Goal: Task Accomplishment & Management: Use online tool/utility

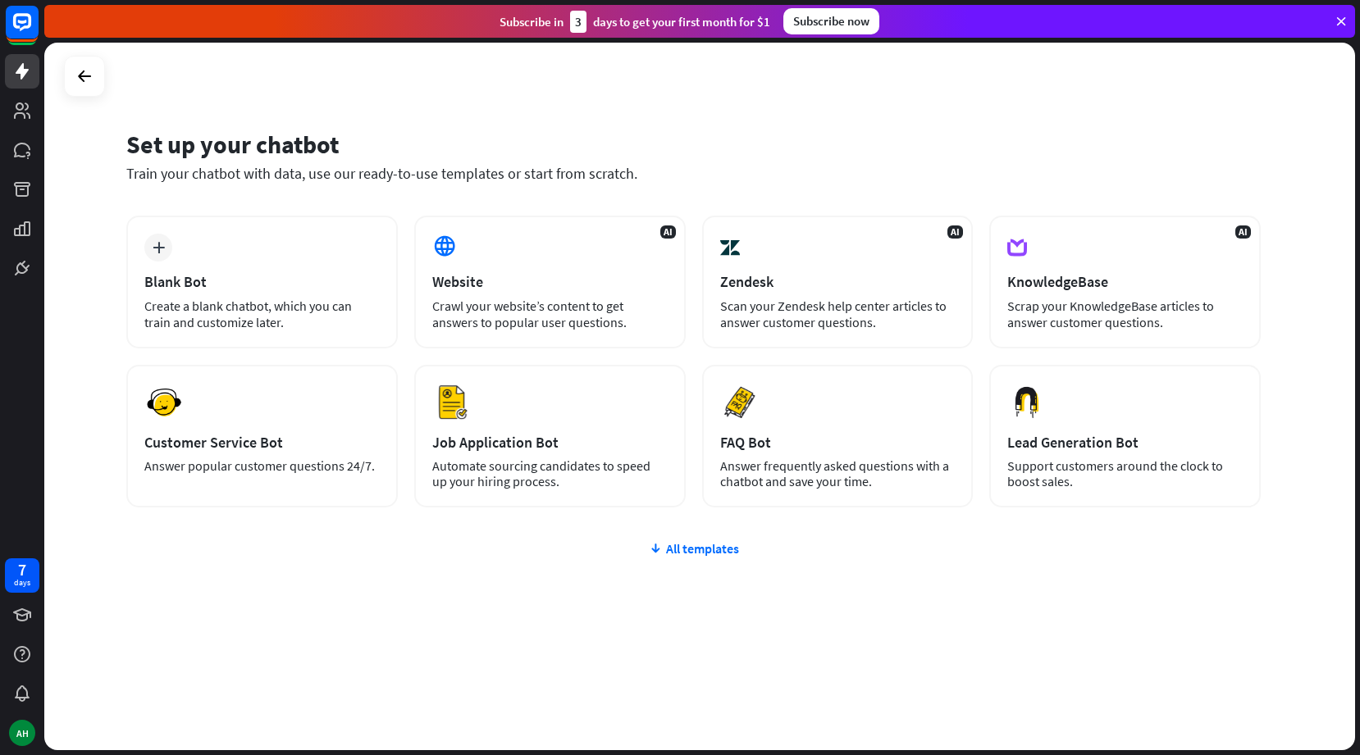
click at [258, 267] on div "plus Blank Bot Create a blank chatbot, which you can train and customize later." at bounding box center [261, 282] width 271 height 133
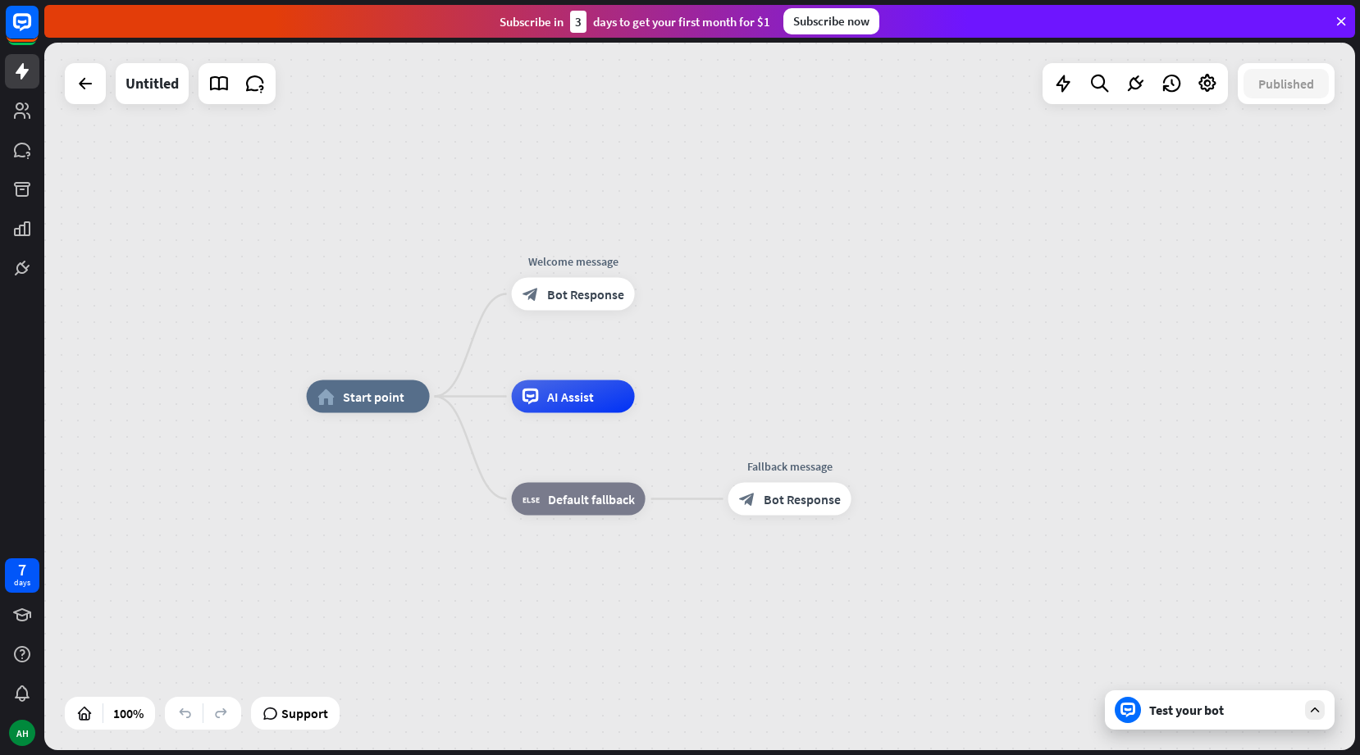
click at [1339, 18] on icon at bounding box center [1340, 21] width 15 height 15
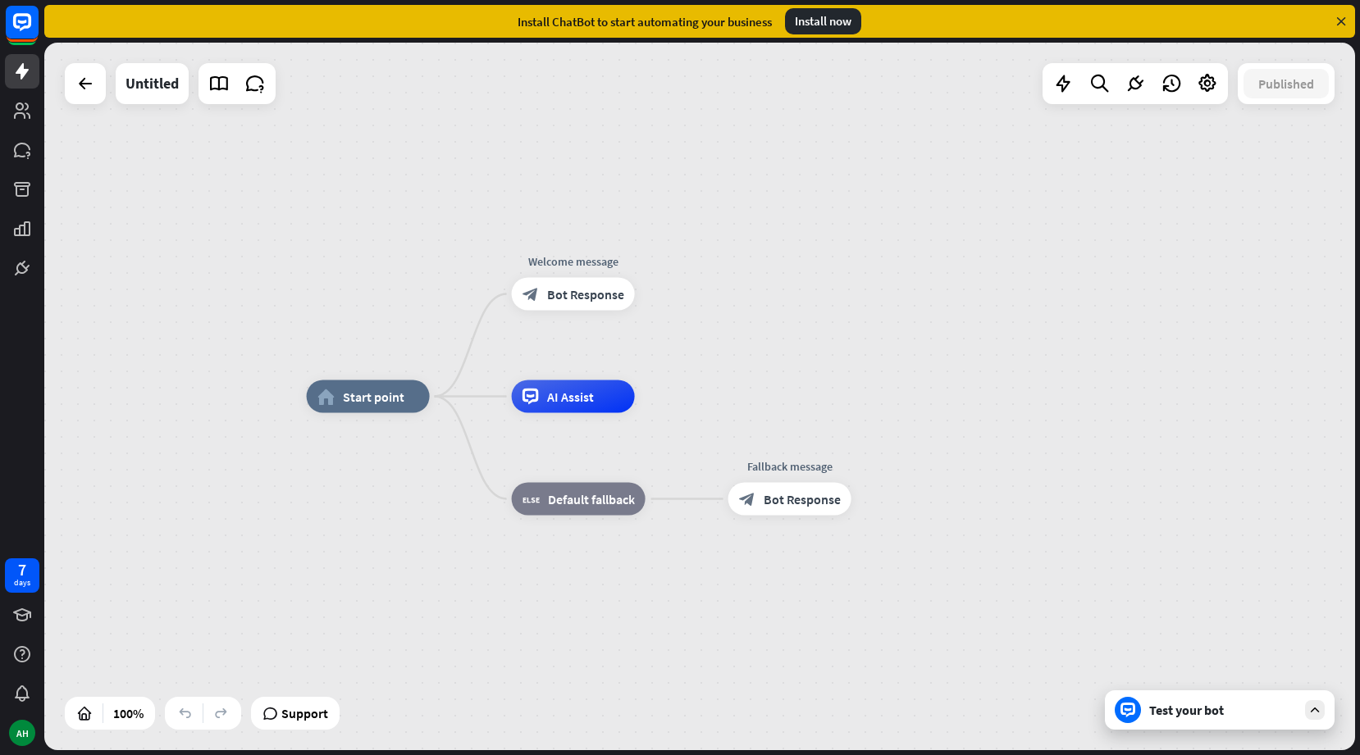
click at [1342, 24] on icon at bounding box center [1340, 21] width 15 height 15
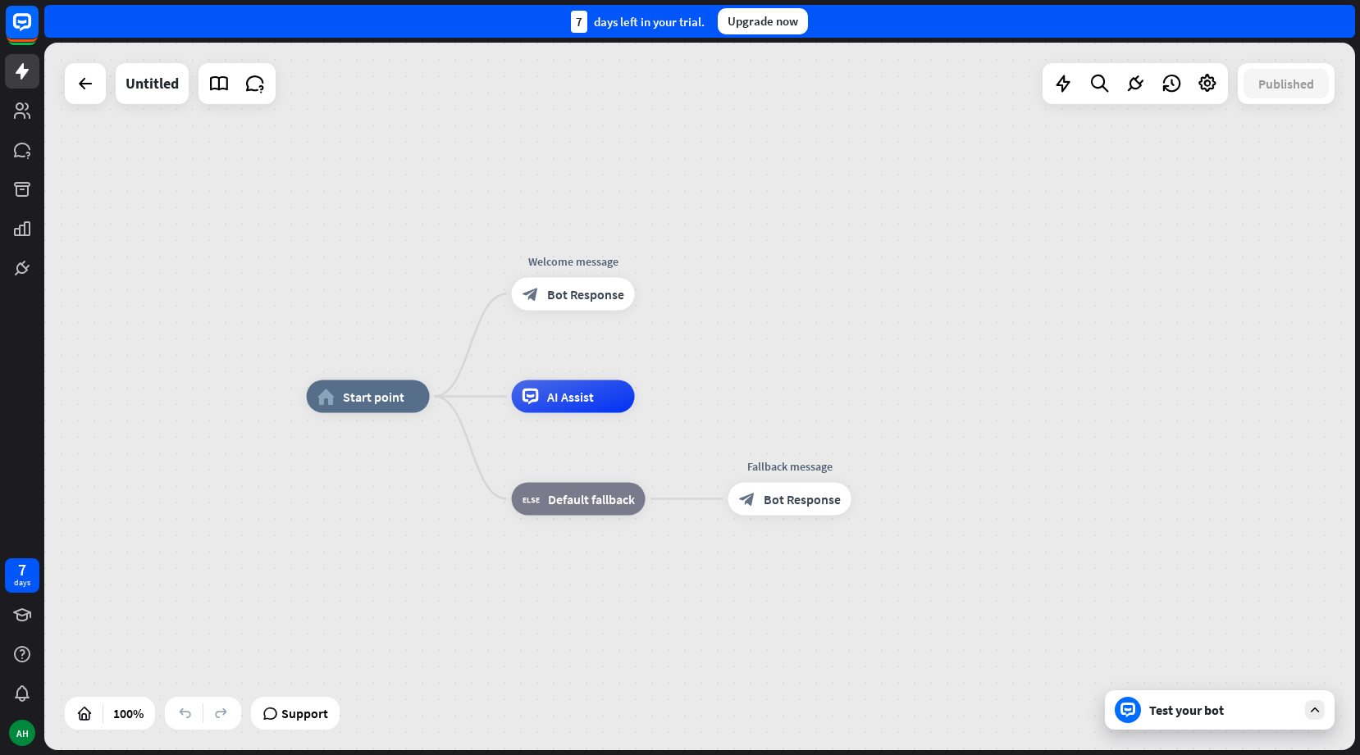
drag, startPoint x: 883, startPoint y: 137, endPoint x: 867, endPoint y: 140, distance: 16.7
click at [867, 140] on div "home_2 Start point Welcome message block_bot_response Bot Response AI Assist bl…" at bounding box center [699, 397] width 1311 height 708
drag, startPoint x: 800, startPoint y: 180, endPoint x: 745, endPoint y: 181, distance: 55.0
click at [745, 181] on div "home_2 Start point Welcome message block_bot_response Bot Response AI Assist bl…" at bounding box center [699, 397] width 1311 height 708
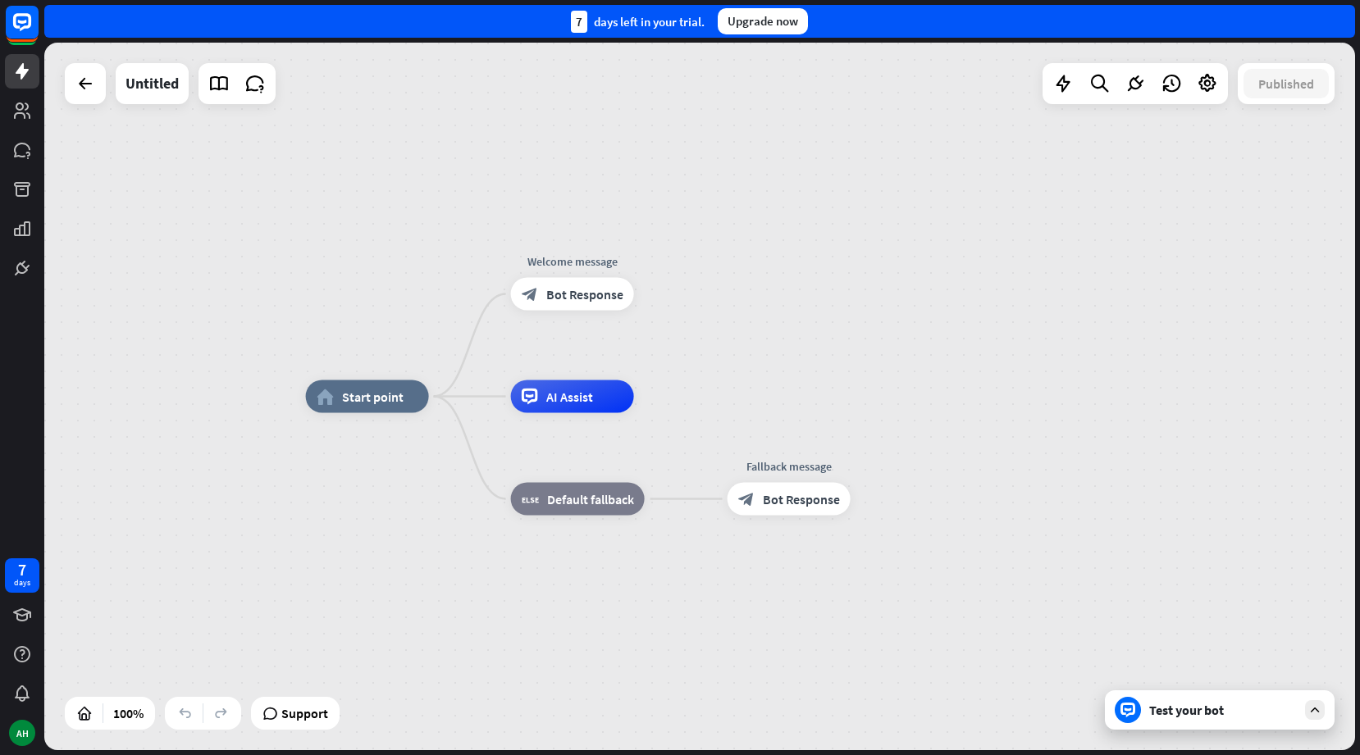
drag, startPoint x: 745, startPoint y: 181, endPoint x: 726, endPoint y: 182, distance: 19.7
click at [713, 182] on div "home_2 Start point Welcome message block_bot_response Bot Response AI Assist bl…" at bounding box center [699, 397] width 1311 height 708
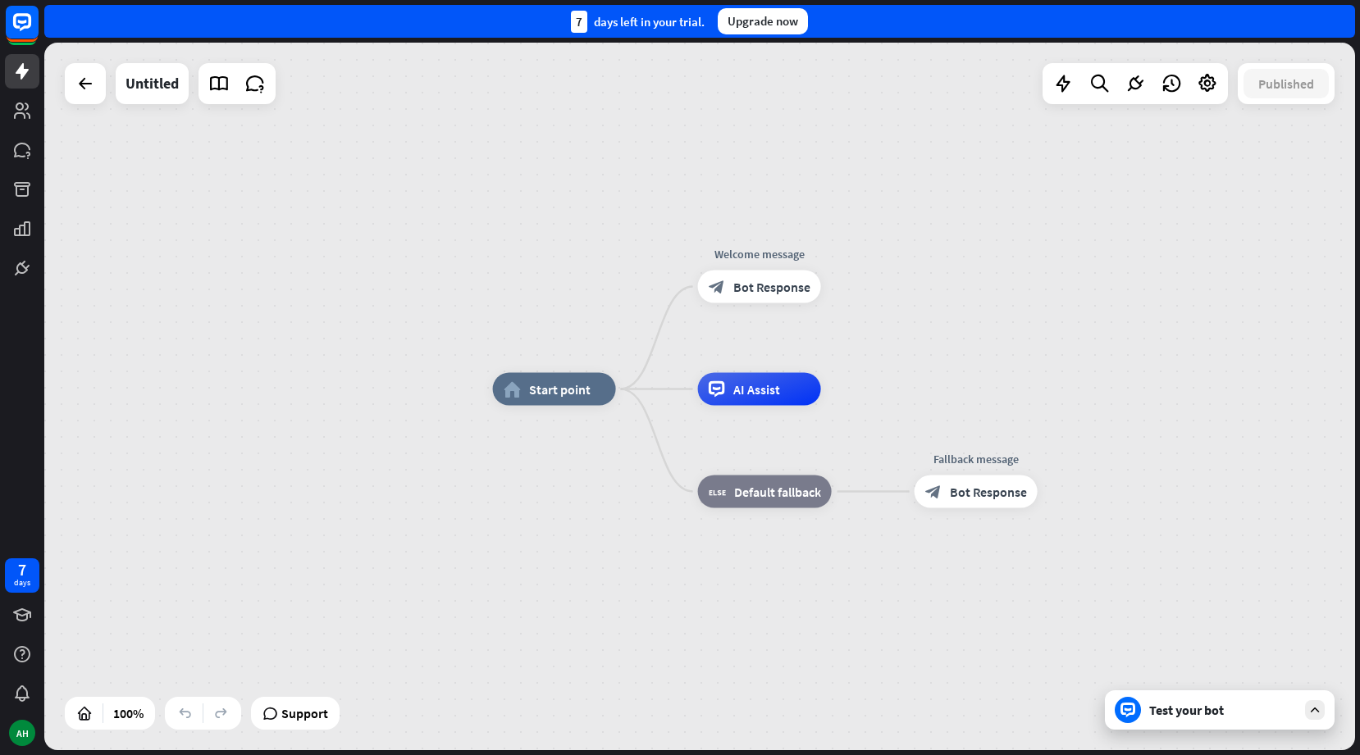
drag, startPoint x: 699, startPoint y: 200, endPoint x: 859, endPoint y: 186, distance: 160.5
click at [837, 173] on div "home_2 Start point Welcome message block_bot_response Bot Response AI Assist bl…" at bounding box center [699, 397] width 1311 height 708
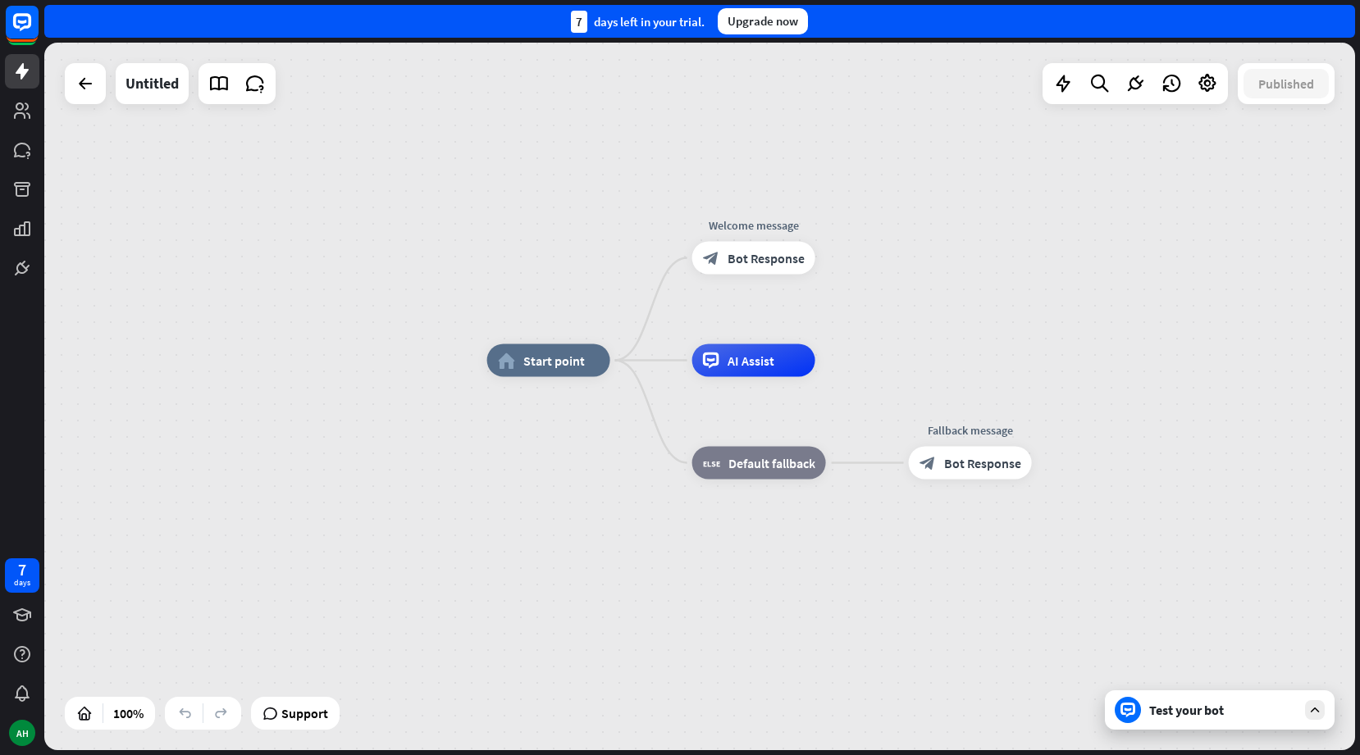
click at [1321, 711] on icon at bounding box center [1314, 710] width 15 height 15
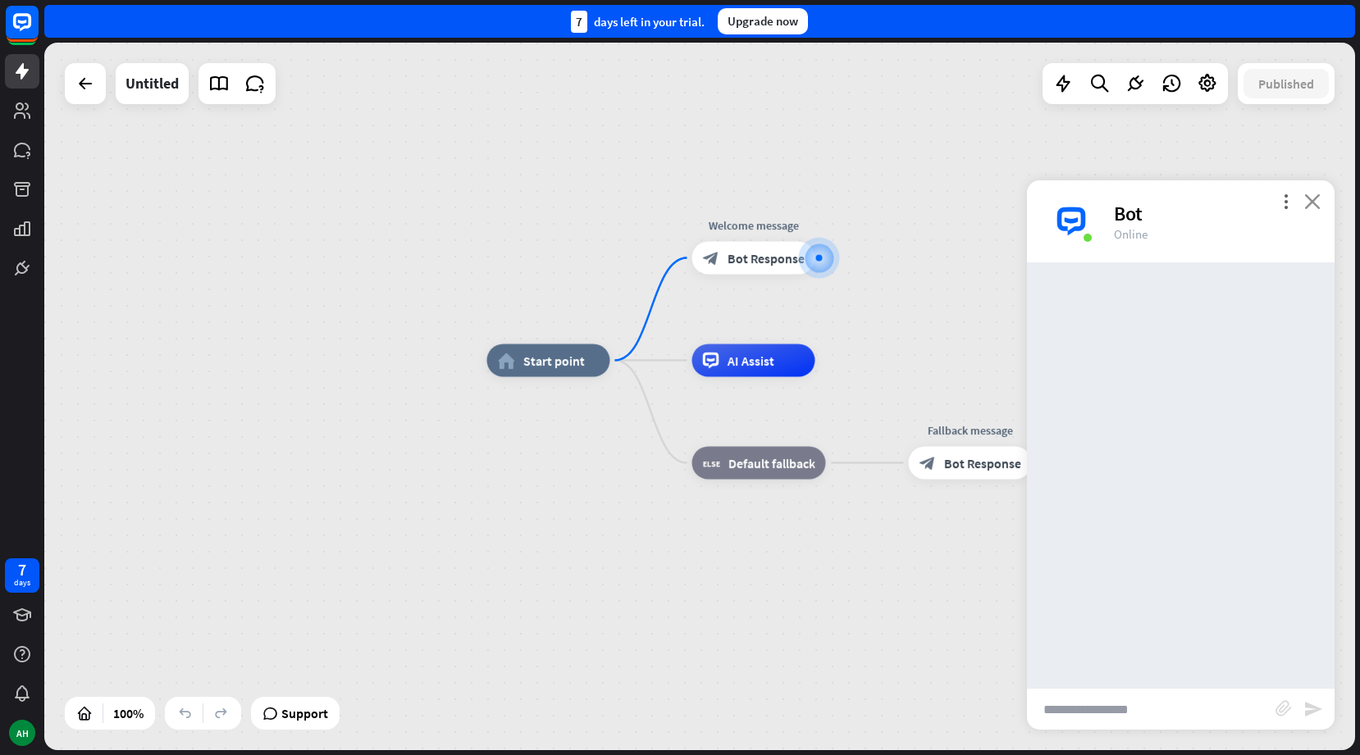
click at [1312, 199] on icon "close" at bounding box center [1312, 202] width 16 height 16
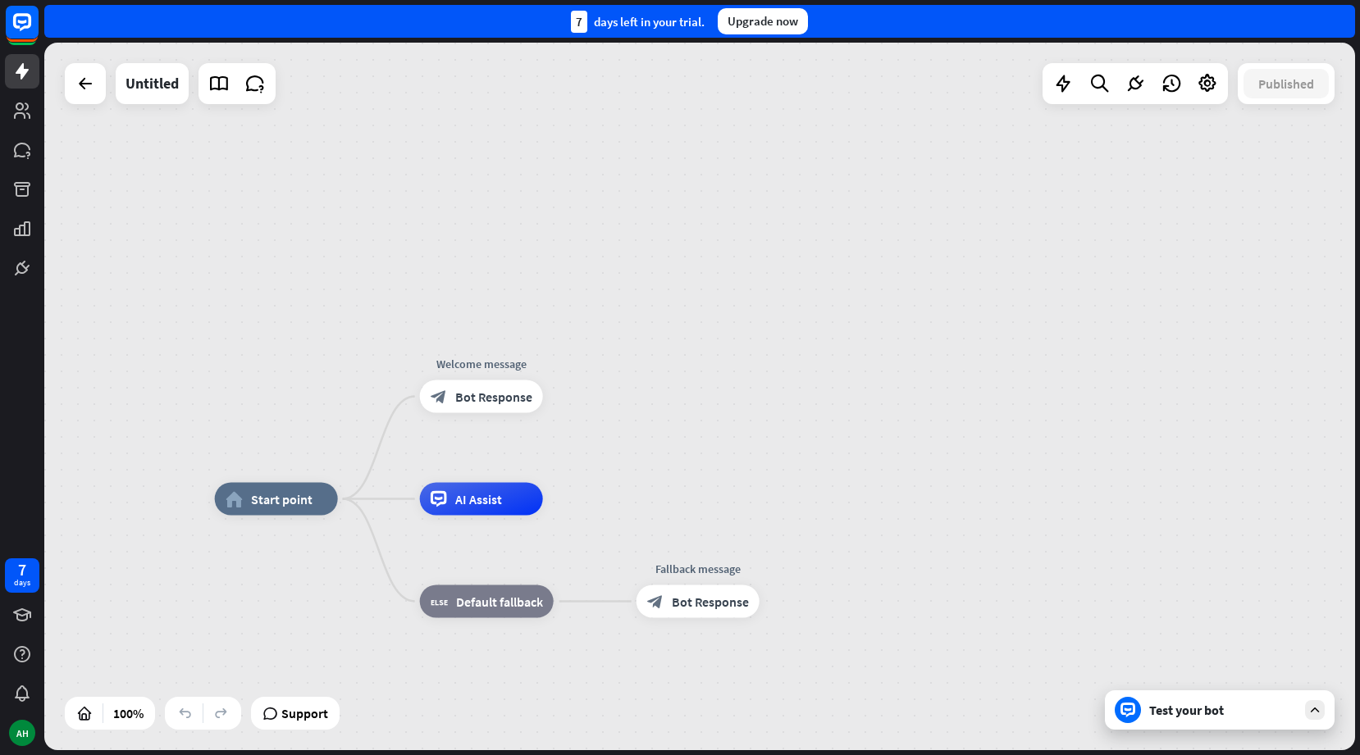
drag, startPoint x: 1018, startPoint y: 610, endPoint x: 1008, endPoint y: 607, distance: 10.4
click at [1161, 725] on div "Test your bot" at bounding box center [1220, 710] width 230 height 39
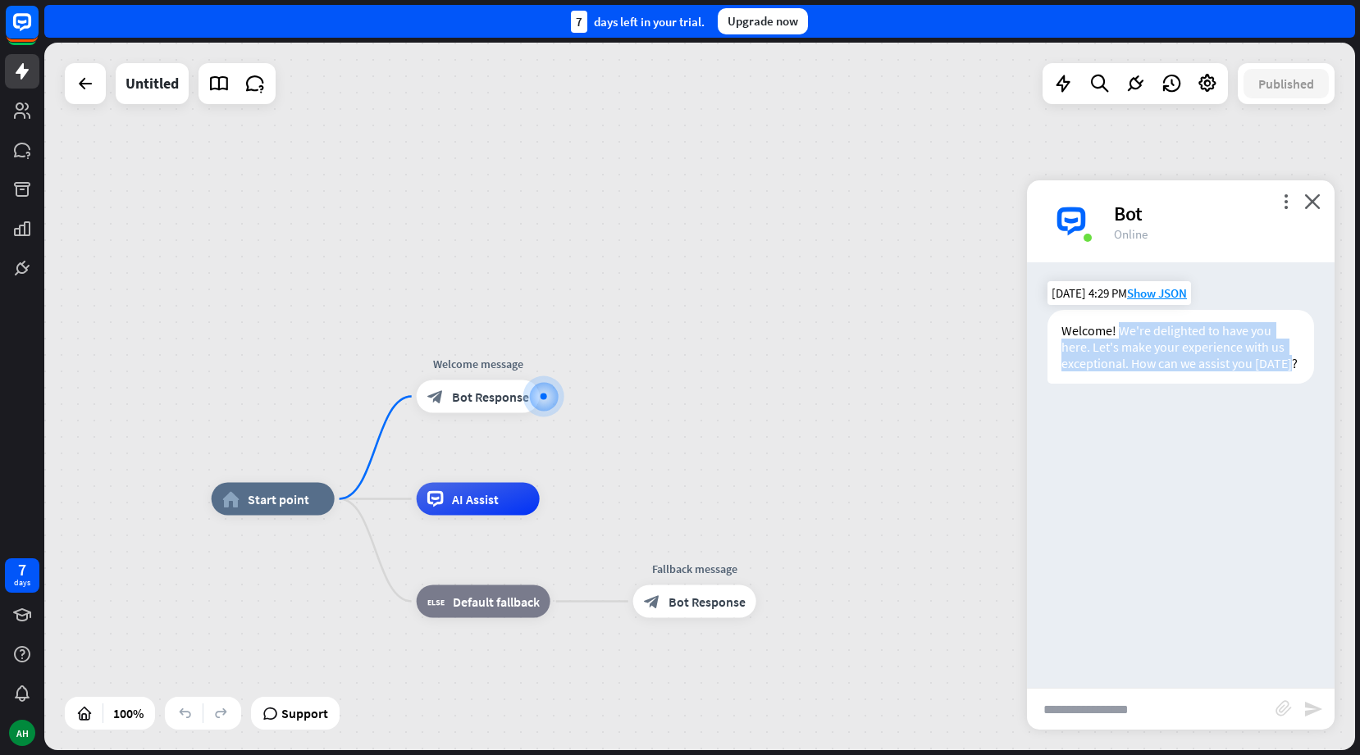
drag, startPoint x: 1117, startPoint y: 335, endPoint x: 1129, endPoint y: 373, distance: 39.7
click at [1128, 372] on div "Welcome! We're delighted to have you here. Let's make your experience with us e…" at bounding box center [1180, 347] width 267 height 74
click at [1130, 373] on div "Welcome! We're delighted to have you here. Let's make your experience with us e…" at bounding box center [1180, 347] width 267 height 74
click at [1306, 209] on div "Bot" at bounding box center [1214, 213] width 201 height 25
click at [1292, 206] on icon "more_vert" at bounding box center [1286, 202] width 16 height 16
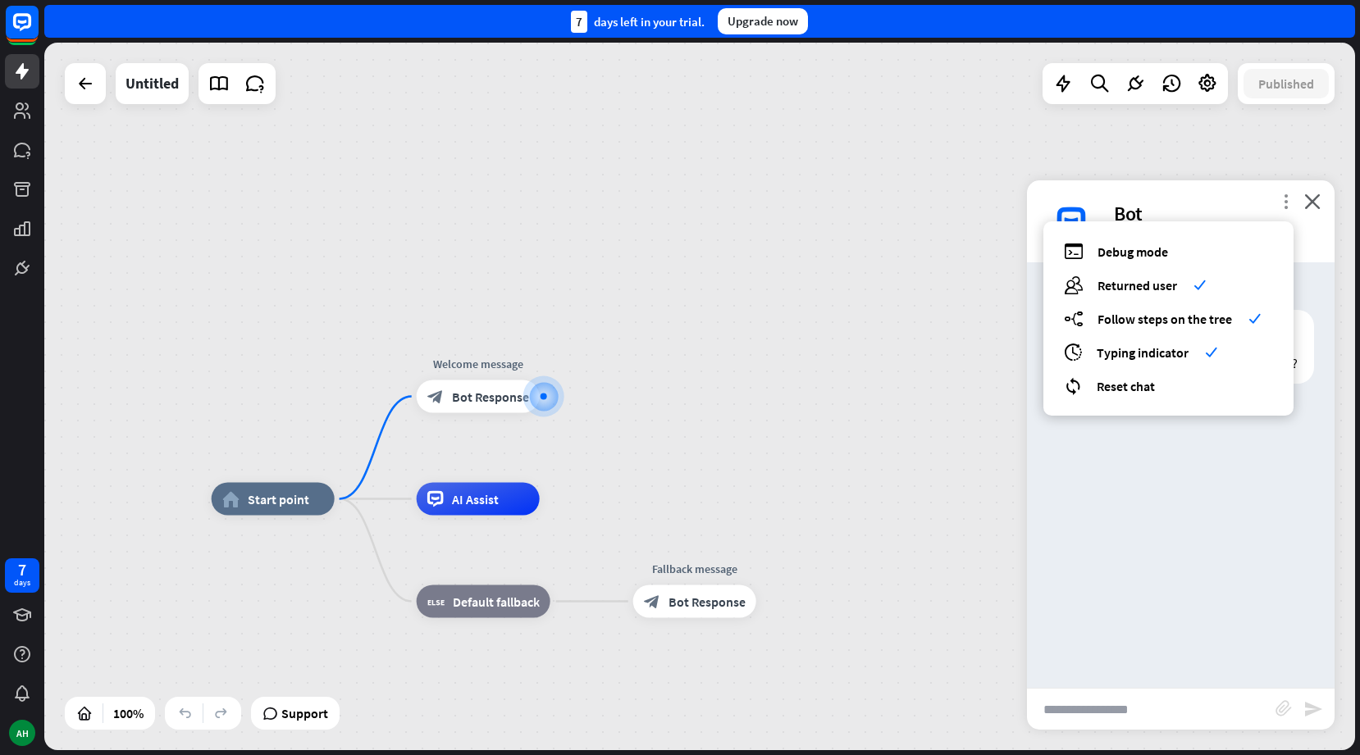
click at [1287, 207] on icon "more_vert" at bounding box center [1286, 202] width 16 height 16
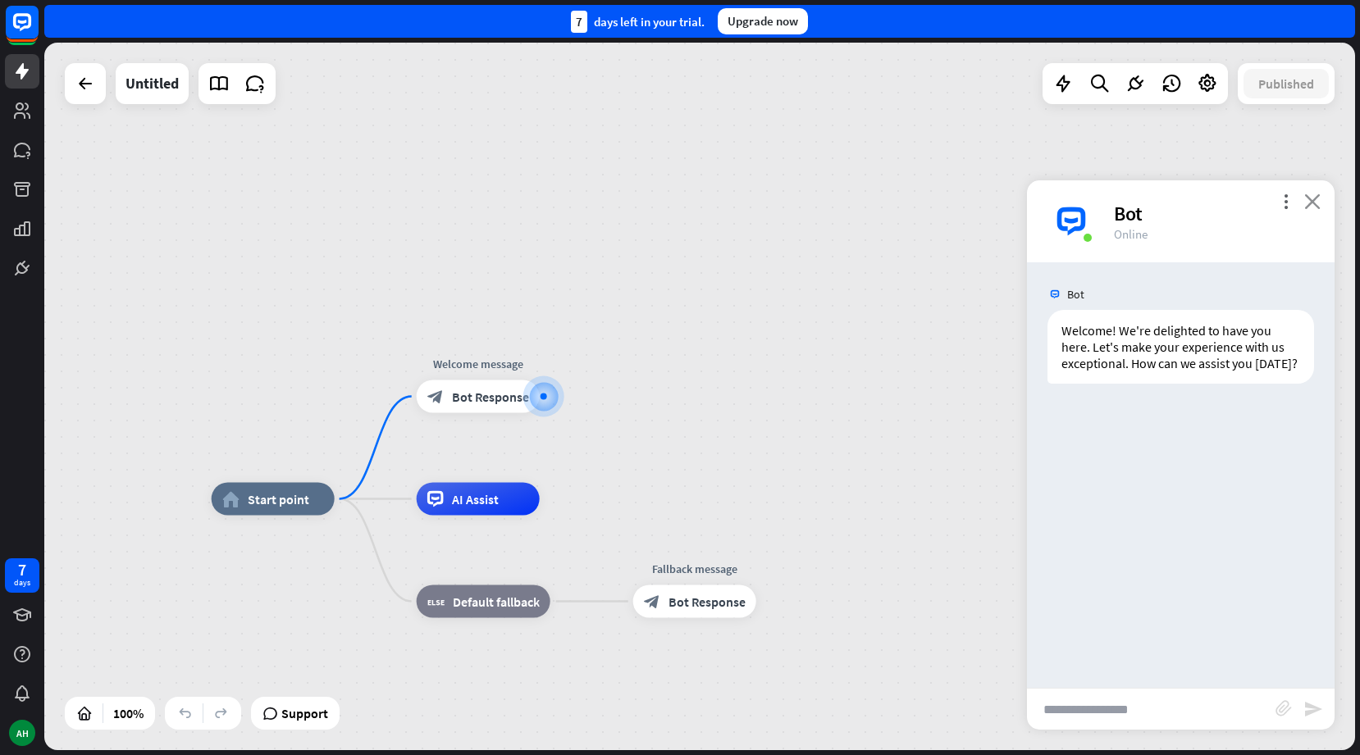
click at [1310, 203] on icon "close" at bounding box center [1312, 202] width 16 height 16
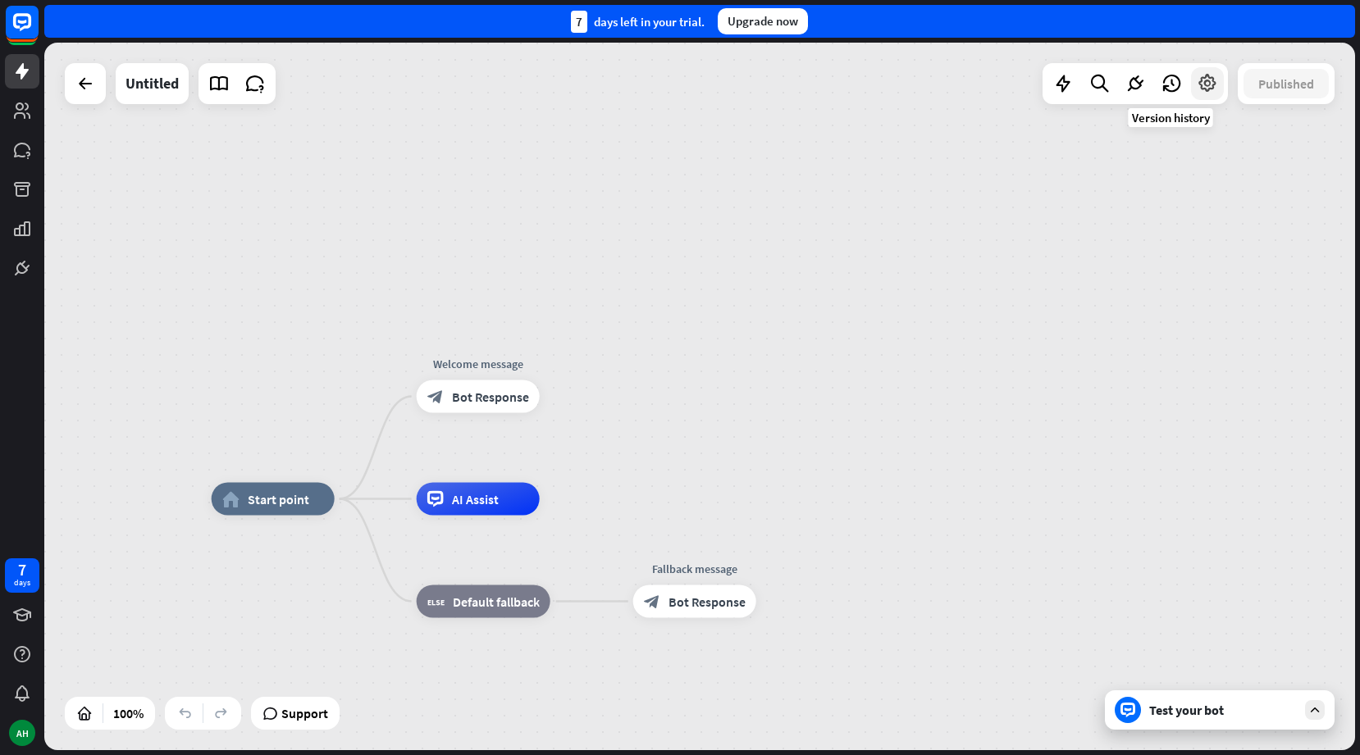
click at [1192, 81] on div at bounding box center [1207, 83] width 33 height 33
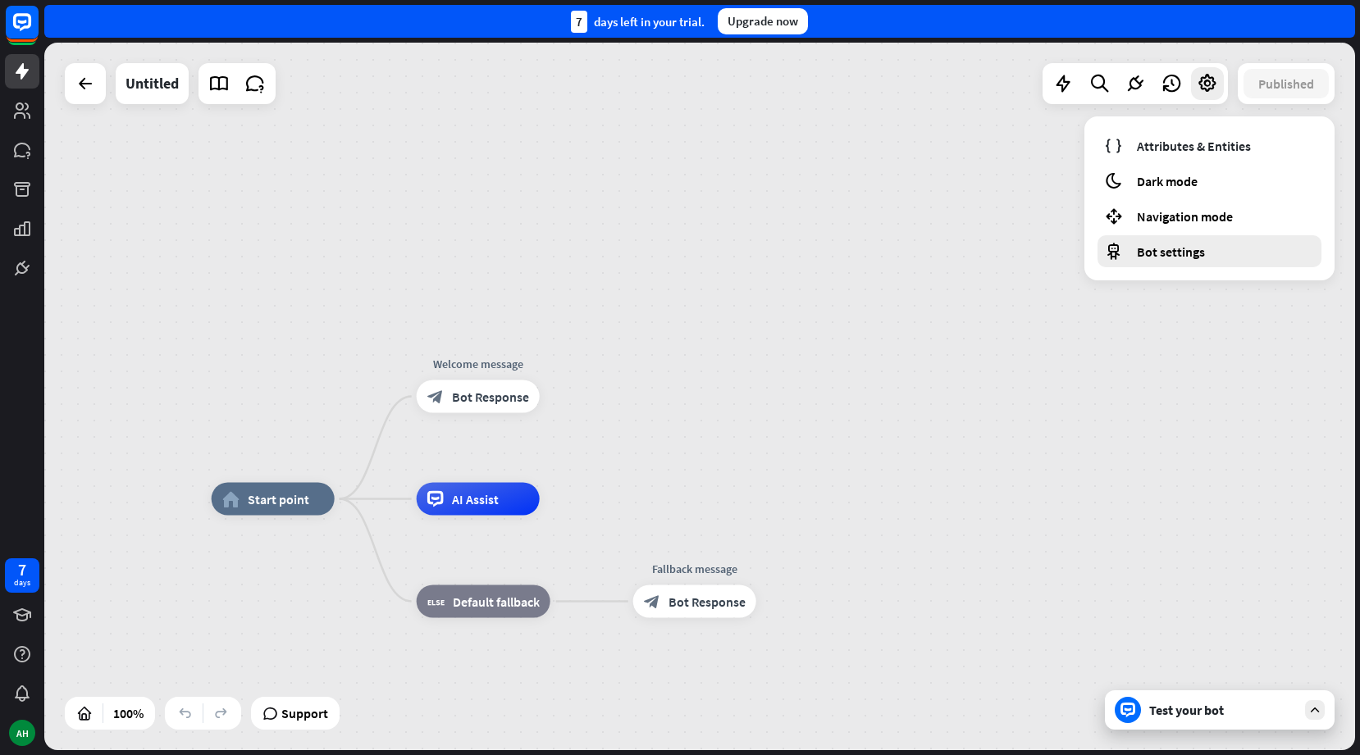
click at [1170, 244] on span "Bot settings" at bounding box center [1171, 252] width 68 height 16
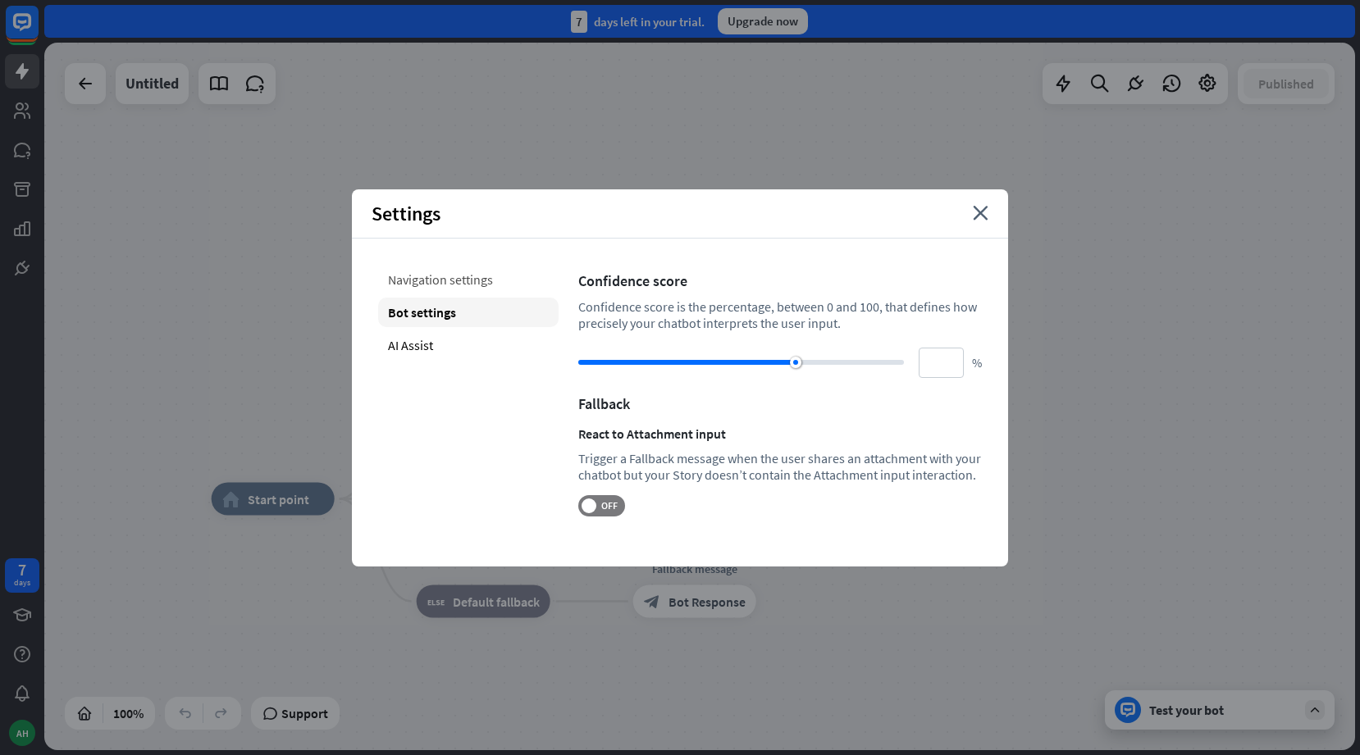
click at [444, 285] on div "Navigation settings" at bounding box center [468, 280] width 180 height 30
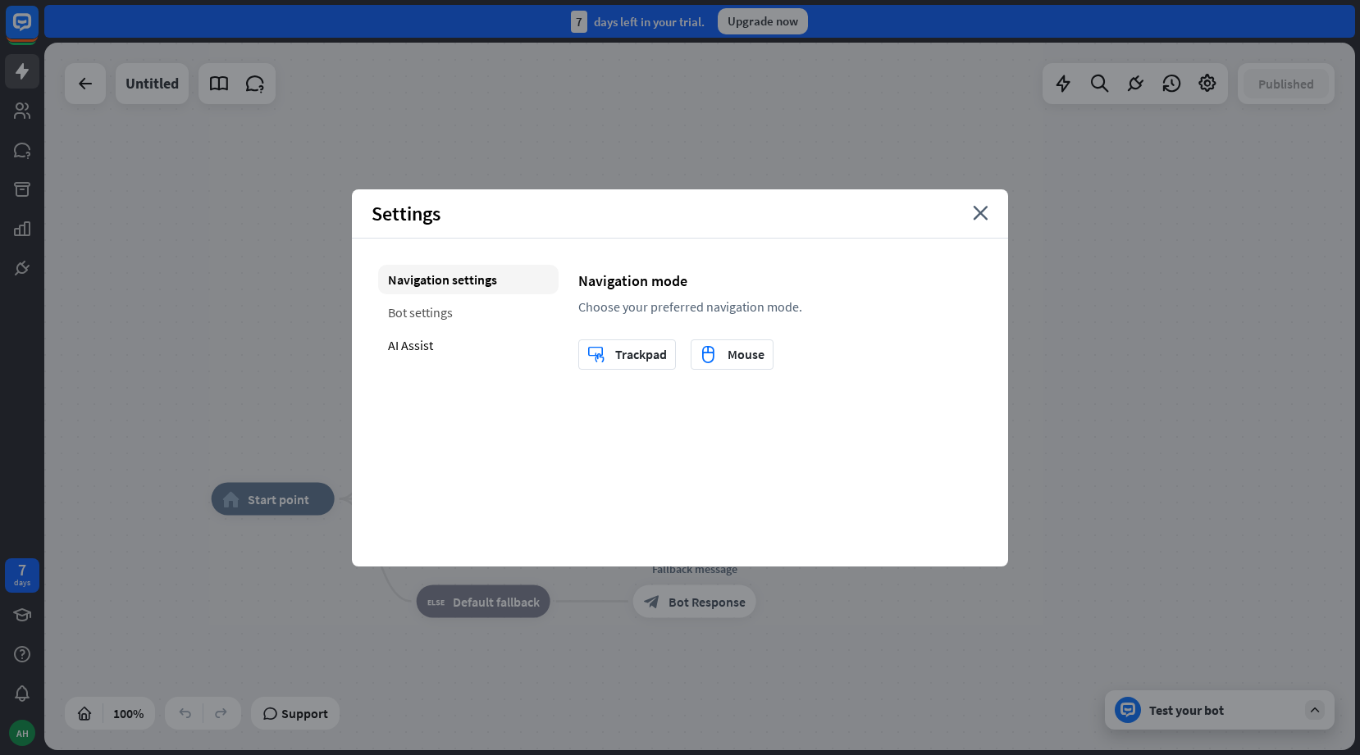
click at [441, 305] on div "Bot settings" at bounding box center [468, 313] width 180 height 30
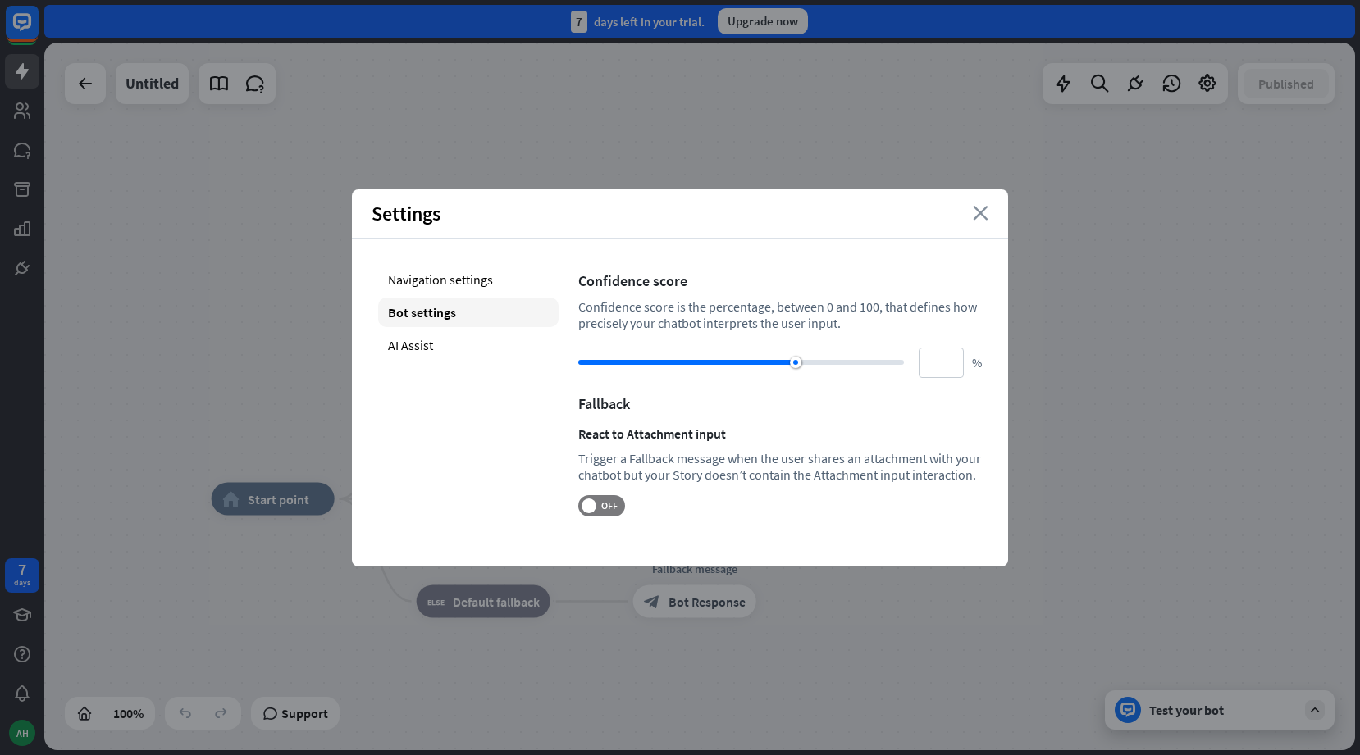
click at [979, 213] on icon "close" at bounding box center [981, 213] width 16 height 15
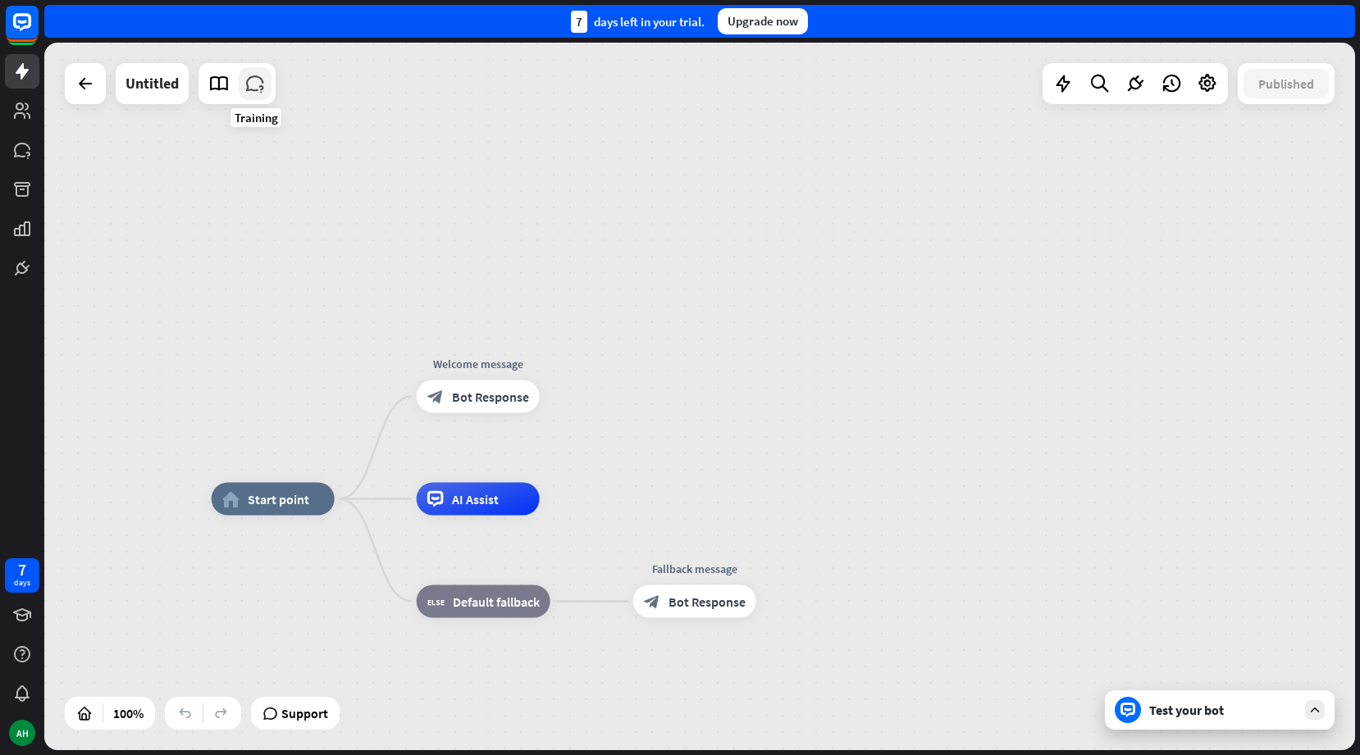
click at [256, 93] on icon at bounding box center [254, 83] width 21 height 21
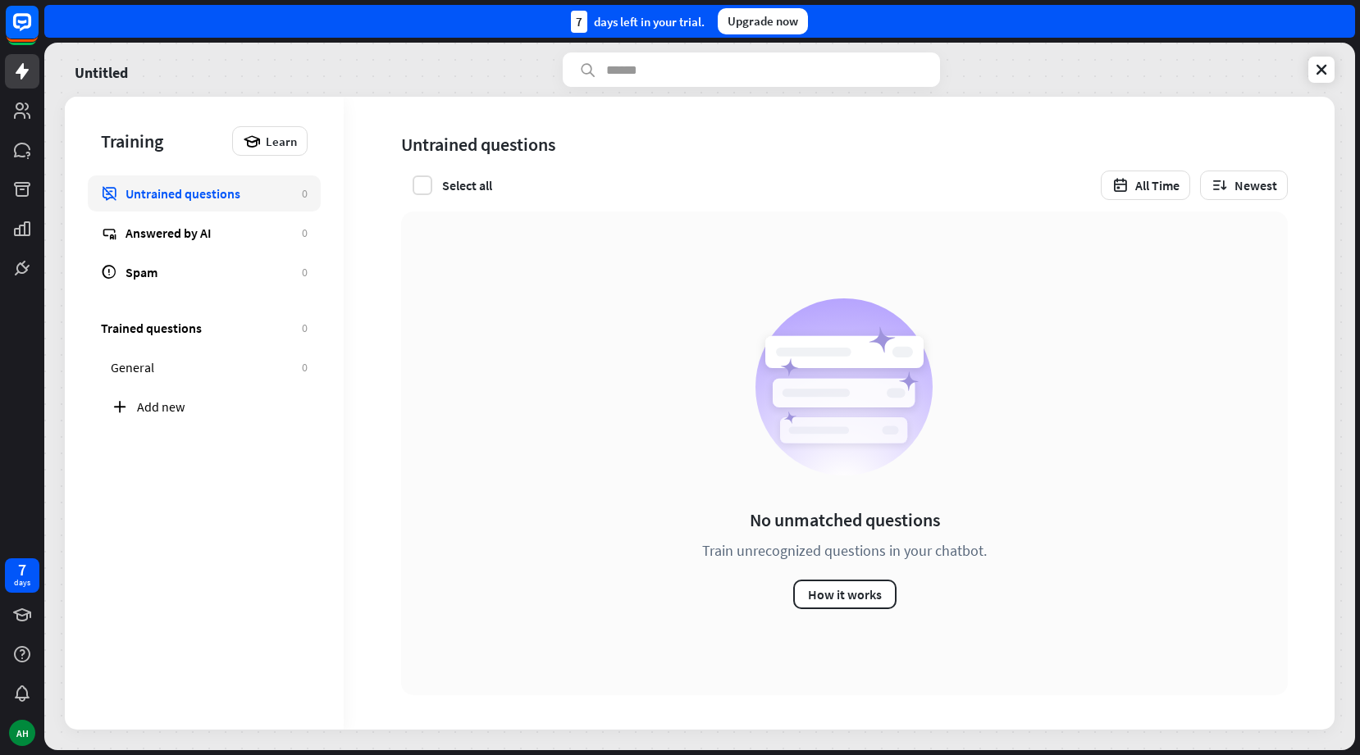
click at [211, 481] on div "Training Learn Untrained questions 0 Answered by AI 0 Spam 0 Trained questions …" at bounding box center [204, 413] width 279 height 633
drag, startPoint x: 209, startPoint y: 481, endPoint x: 210, endPoint y: 472, distance: 9.1
click at [209, 481] on div "Training Learn Untrained questions 0 Answered by AI 0 Spam 0 Trained questions …" at bounding box center [204, 413] width 279 height 633
click at [210, 471] on div "Training Learn Untrained questions 0 Answered by AI 0 Spam 0 Trained questions …" at bounding box center [204, 413] width 279 height 633
click at [577, 185] on div "Select all All Time Newest" at bounding box center [844, 186] width 887 height 30
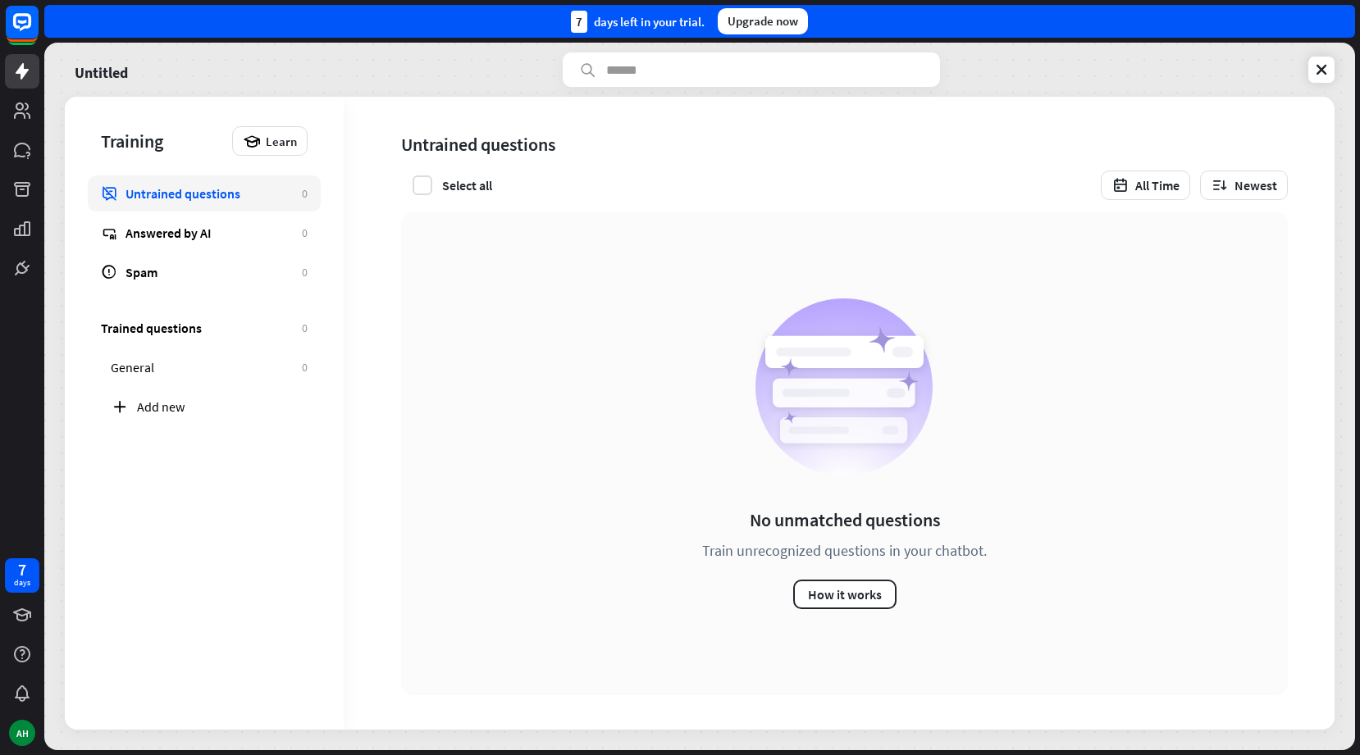
click at [508, 74] on div "Untitled" at bounding box center [700, 69] width 1270 height 34
click at [631, 160] on div "Untrained questions Select all All Time Newest" at bounding box center [833, 154] width 978 height 115
click at [634, 150] on div "Untrained questions" at bounding box center [840, 145] width 878 height 30
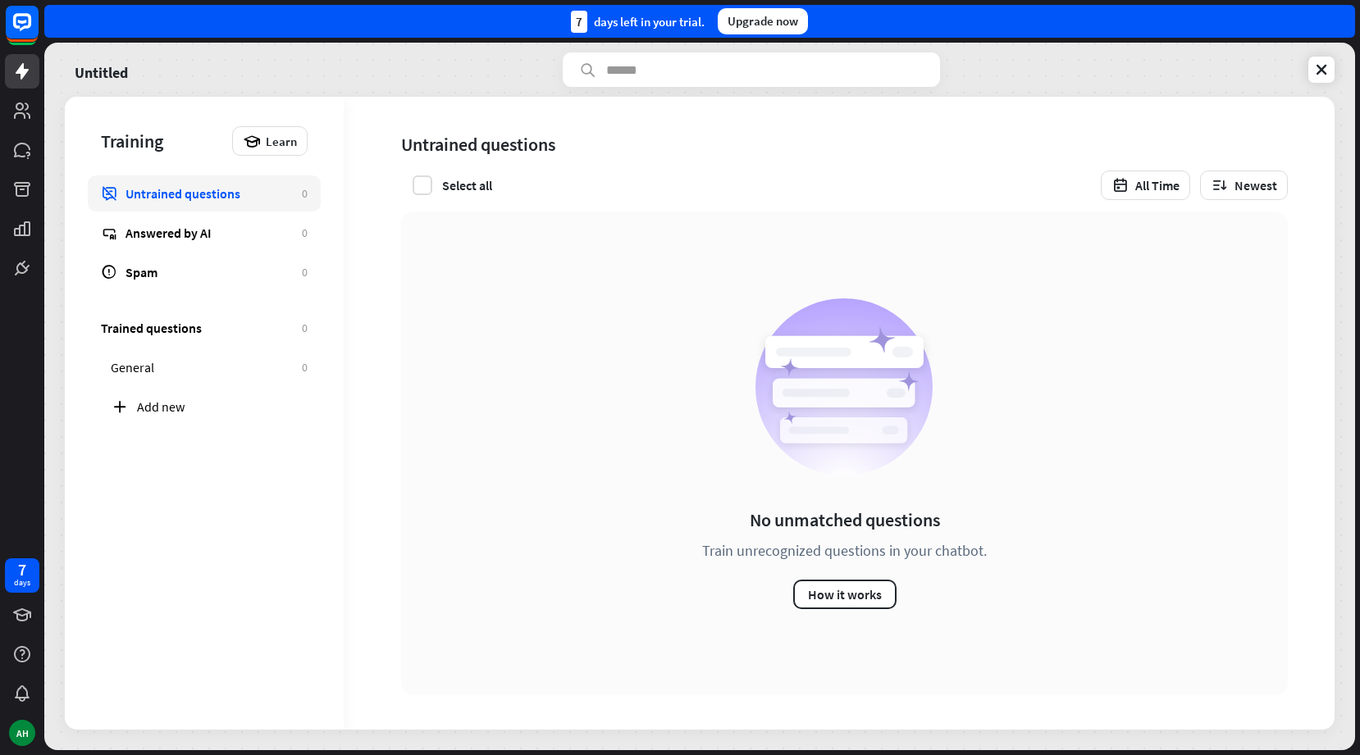
drag, startPoint x: 632, startPoint y: 149, endPoint x: 599, endPoint y: 144, distance: 33.2
click at [602, 146] on div "Untrained questions" at bounding box center [840, 145] width 878 height 30
click at [601, 143] on div "Untrained questions" at bounding box center [840, 145] width 878 height 30
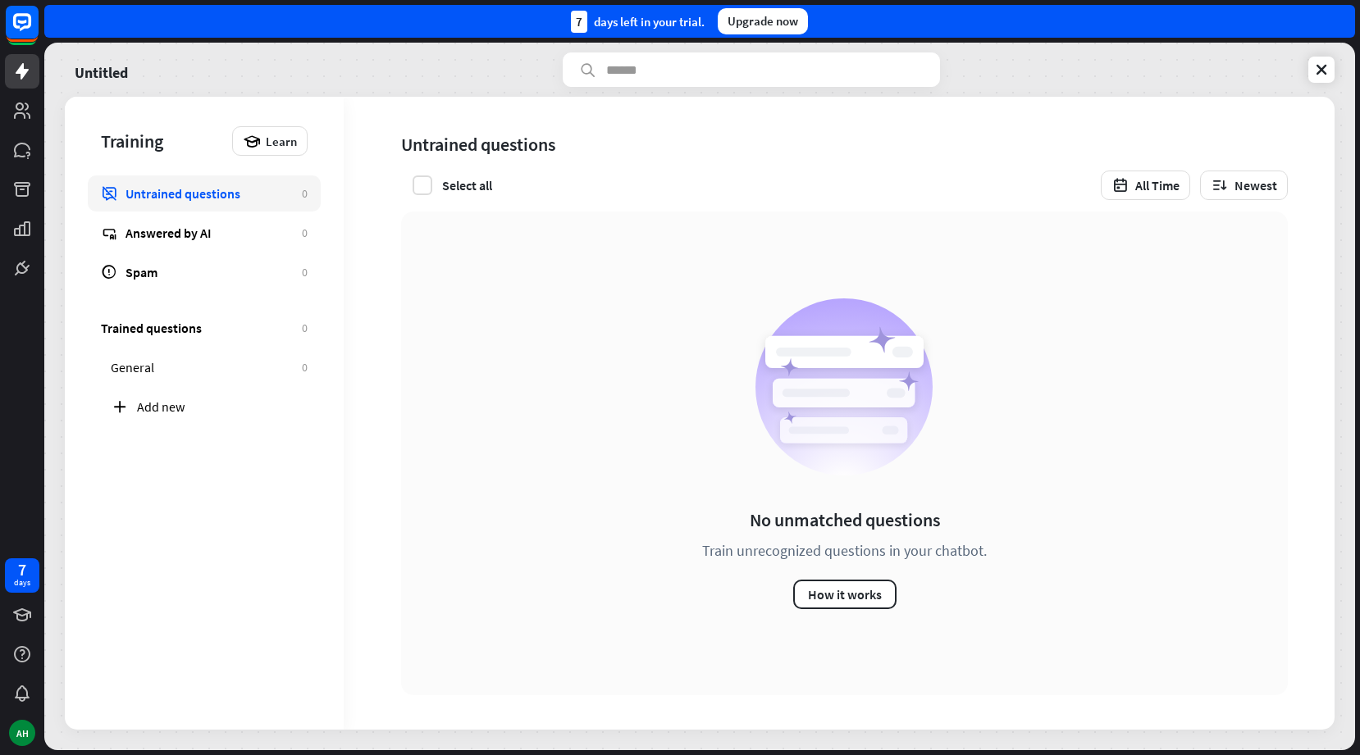
click at [615, 141] on div "Untrained questions" at bounding box center [840, 145] width 878 height 30
click at [515, 52] on div "Untitled Training Learn Untrained questions 0 Answered by AI 0 Spam 0 Trained q…" at bounding box center [699, 397] width 1311 height 708
click at [1321, 58] on link at bounding box center [1321, 70] width 26 height 26
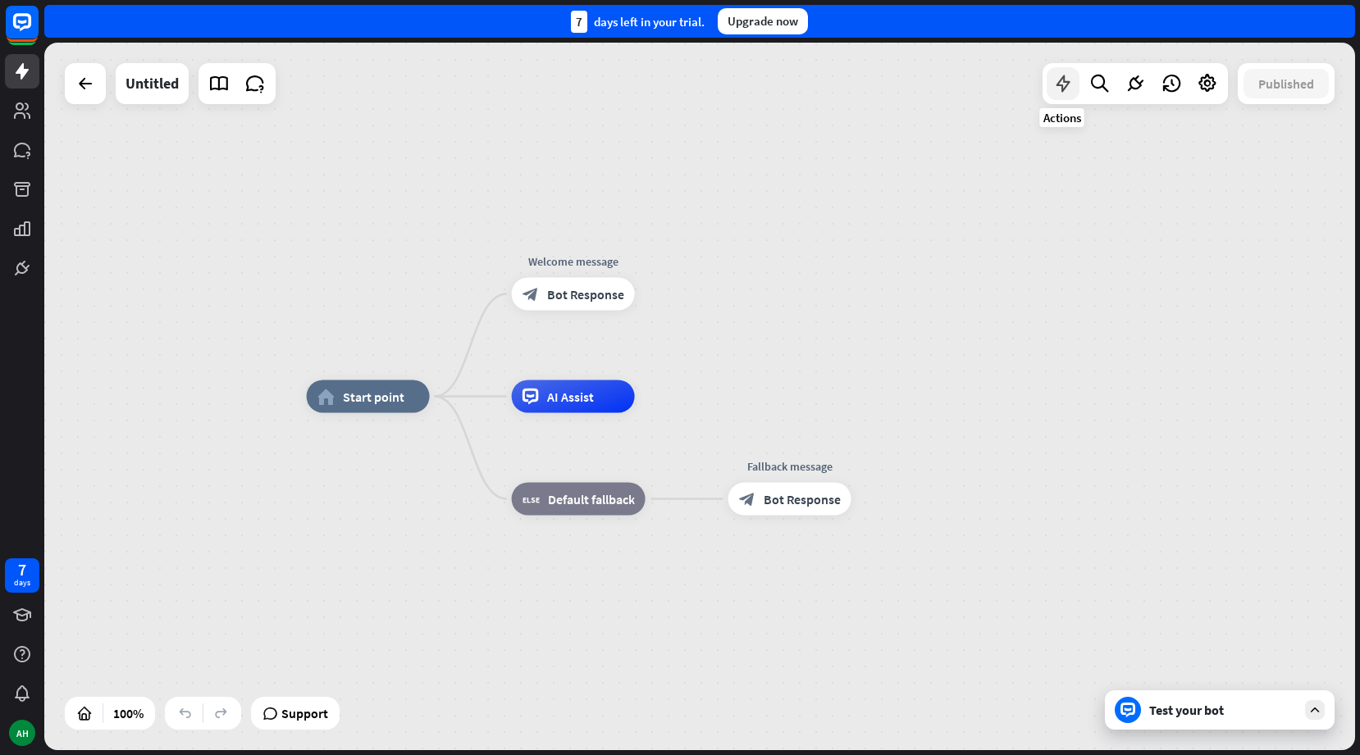
click at [1072, 88] on icon at bounding box center [1062, 83] width 21 height 21
